Goal: Navigation & Orientation: Find specific page/section

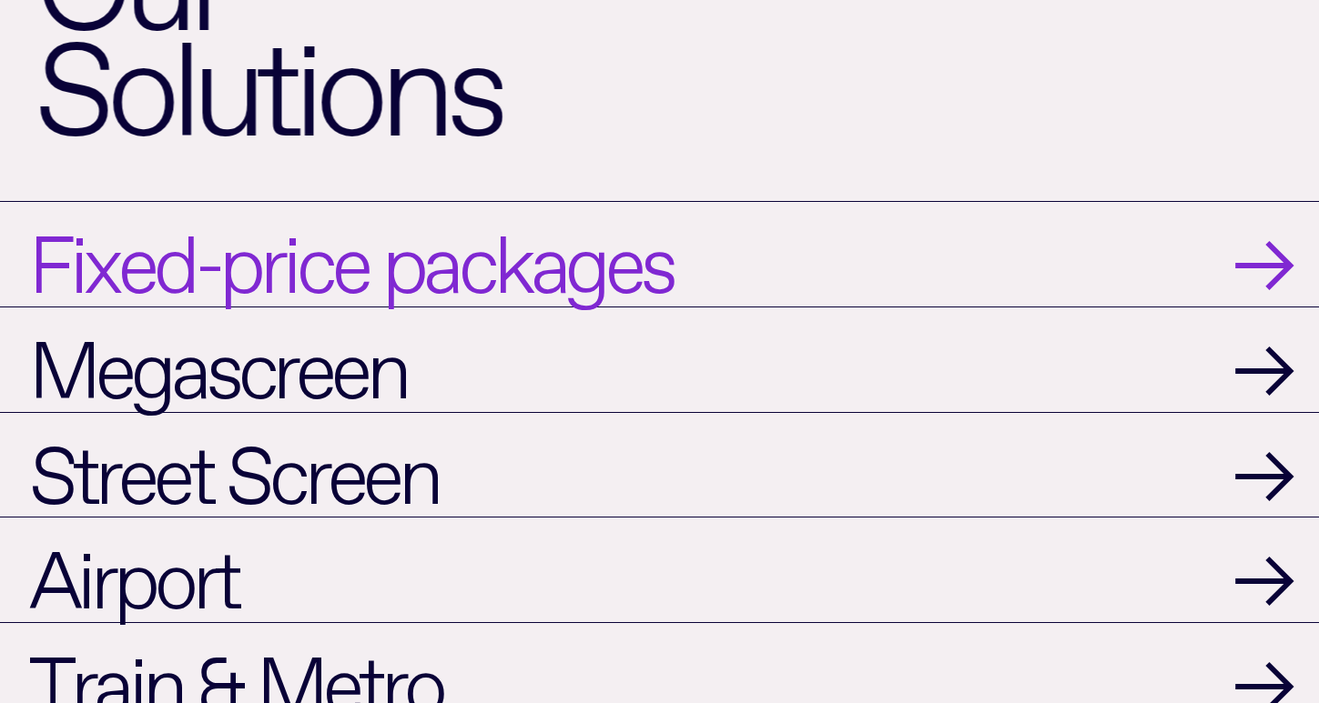
scroll to position [1583, 0]
click at [665, 266] on span "Fixed-price packages" at bounding box center [350, 254] width 643 height 76
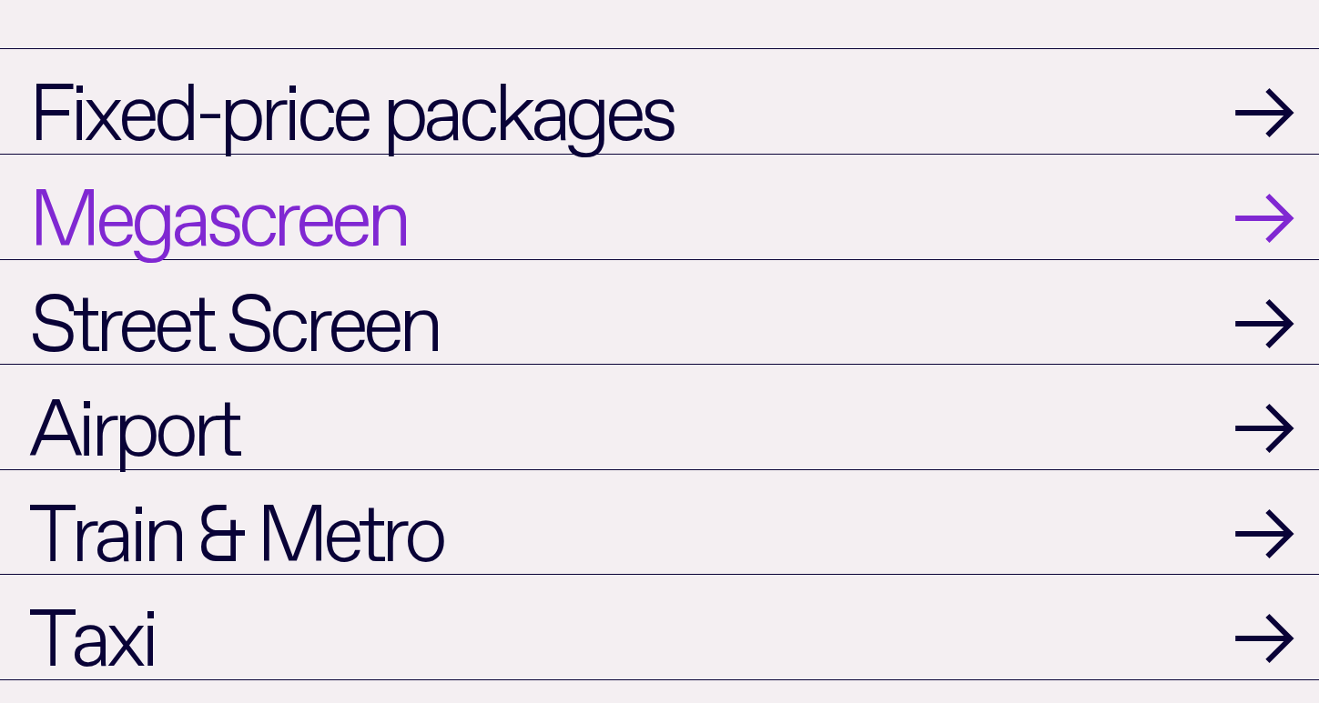
scroll to position [1734, 0]
click at [339, 206] on span "Megascreen" at bounding box center [218, 207] width 378 height 76
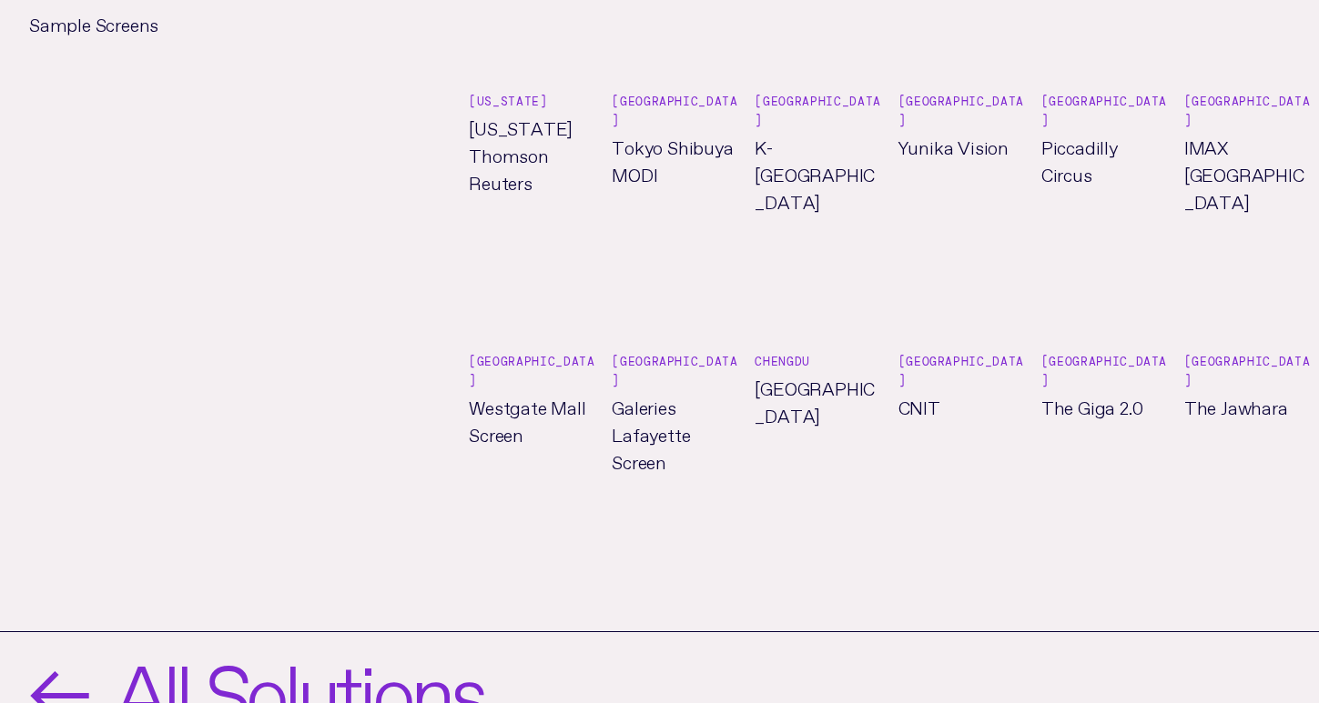
scroll to position [1526, 0]
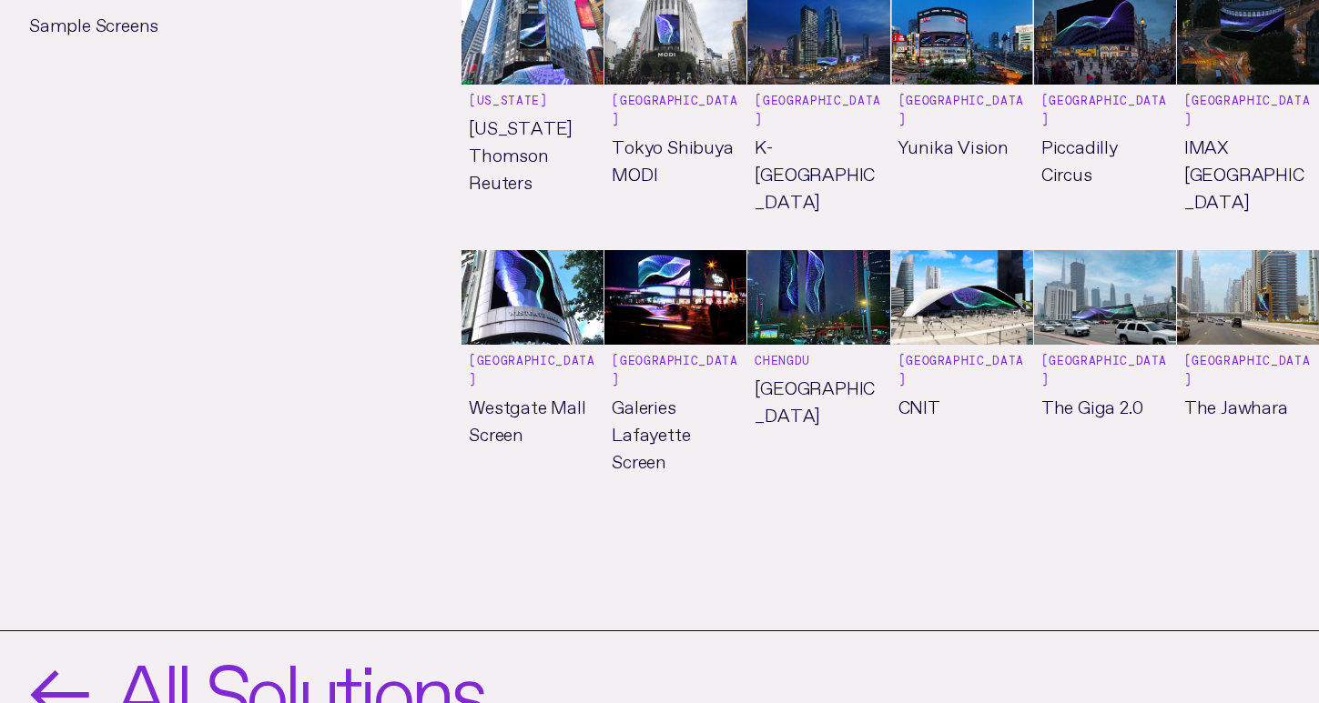
click at [327, 646] on span "All Solutions" at bounding box center [299, 684] width 368 height 76
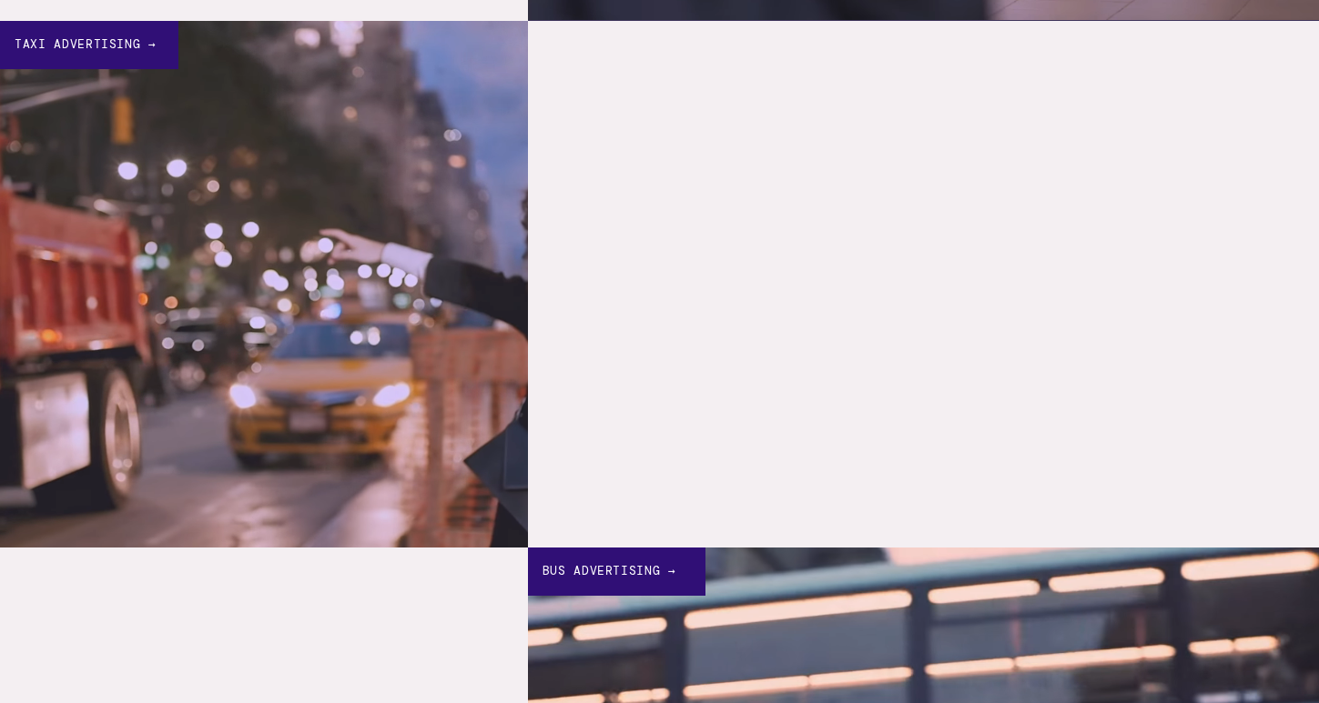
scroll to position [3880, 0]
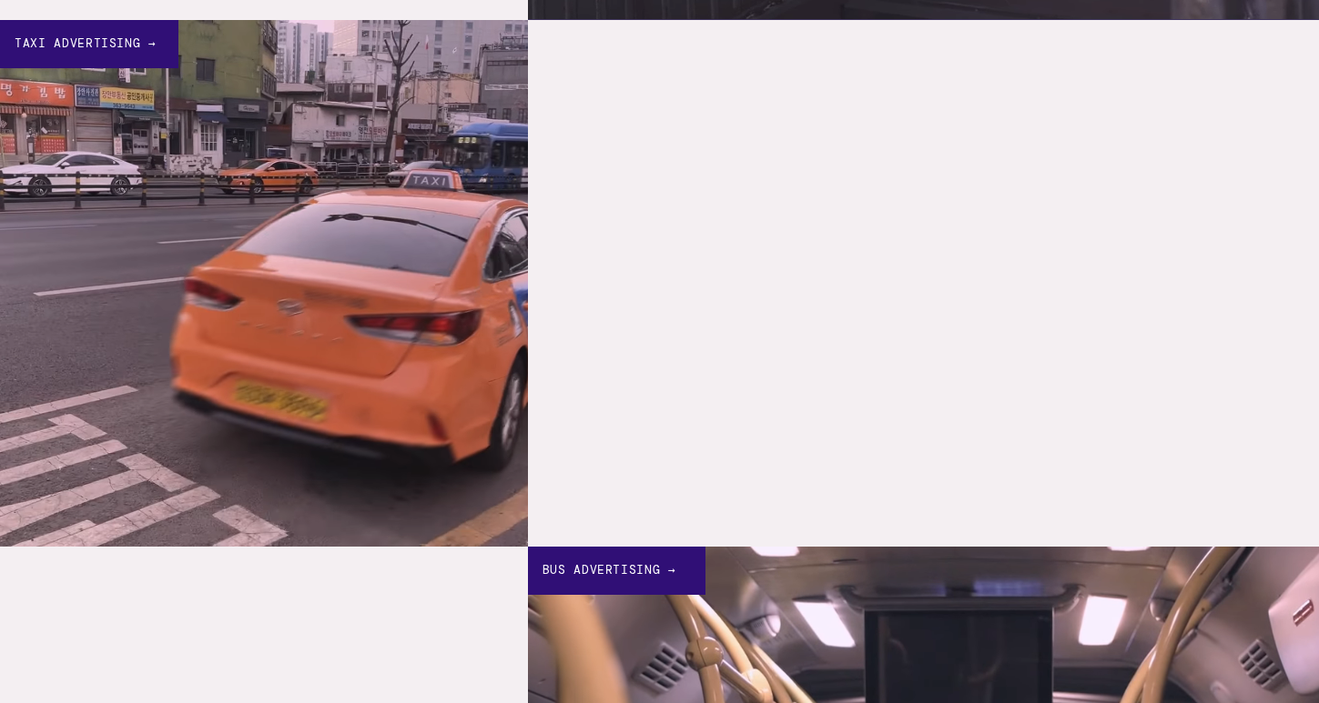
click at [344, 364] on link "Taxi Advertising →" at bounding box center [264, 284] width 528 height 528
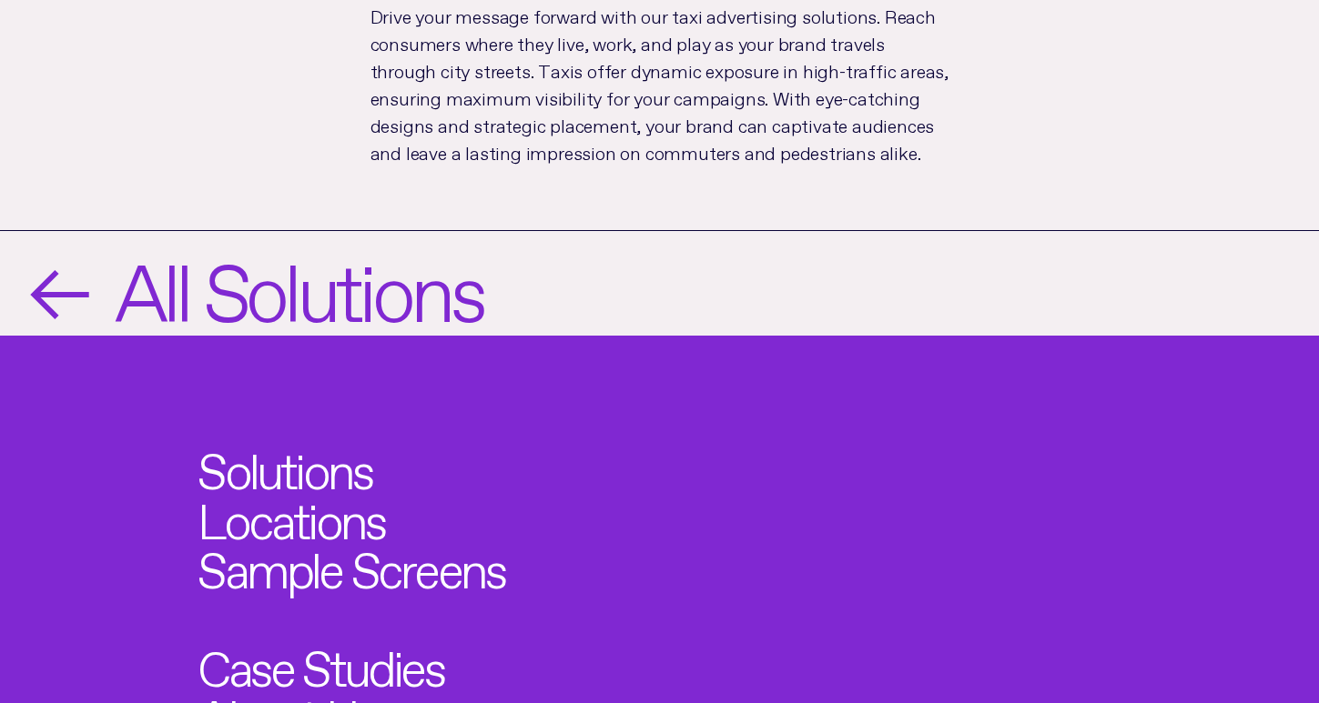
scroll to position [1167, 0]
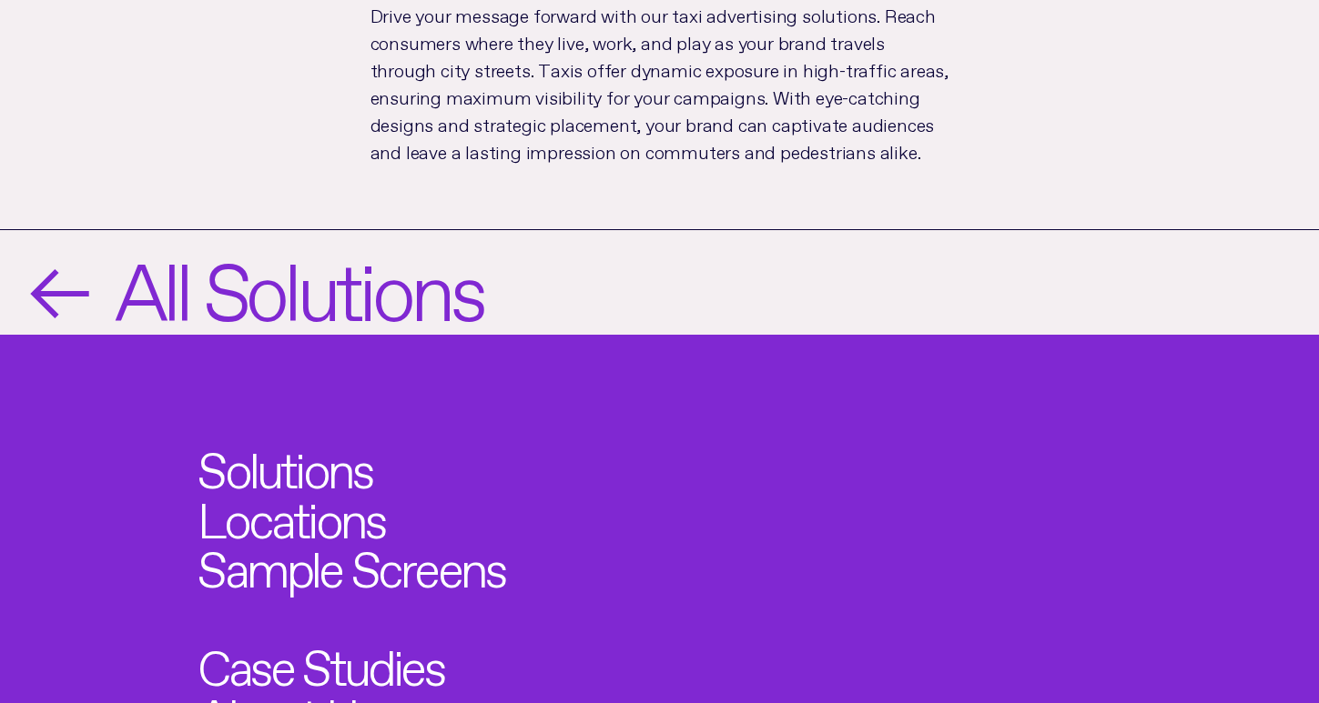
click at [379, 301] on span "All Solutions" at bounding box center [299, 283] width 368 height 76
